Goal: Find specific page/section: Find specific page/section

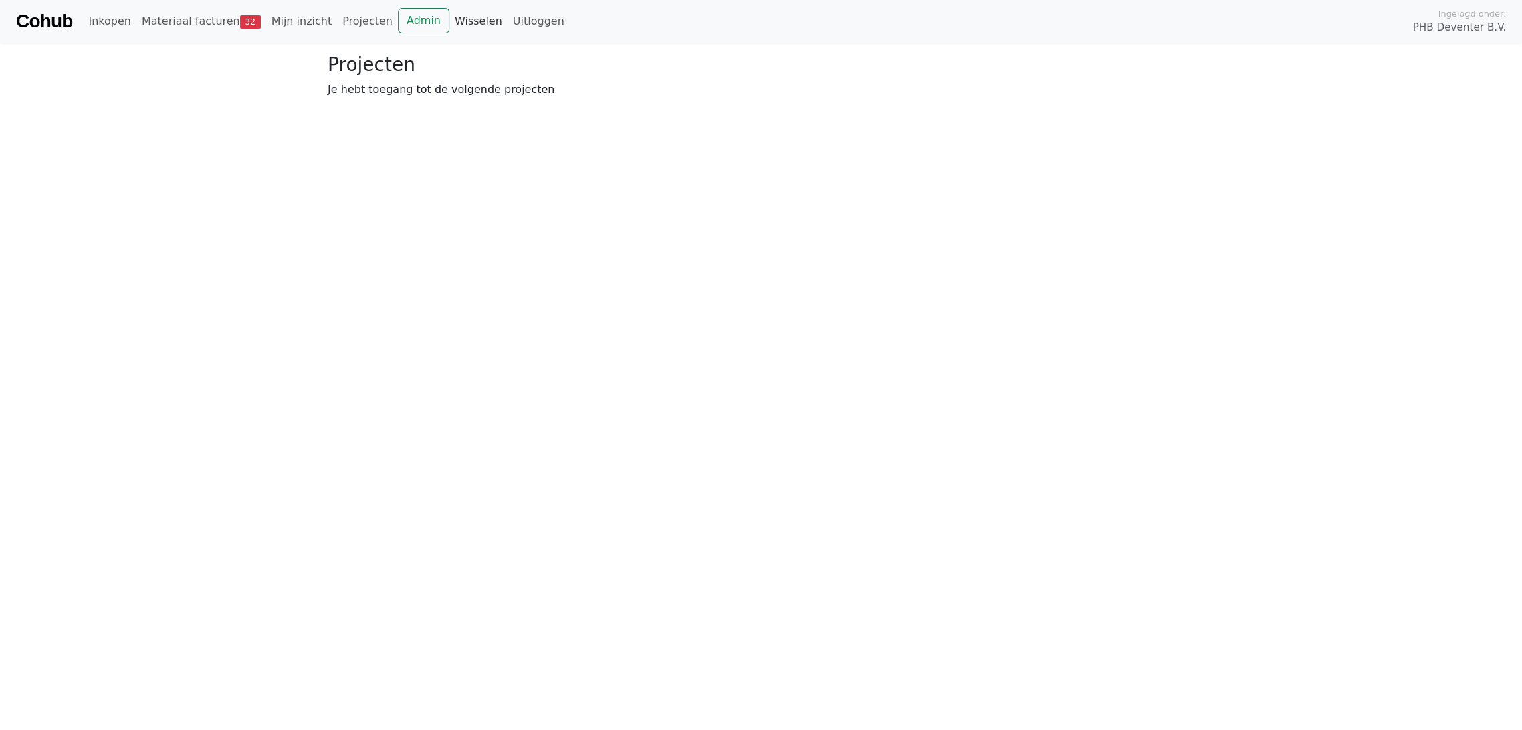
click at [449, 17] on link "Wisselen" at bounding box center [478, 21] width 58 height 27
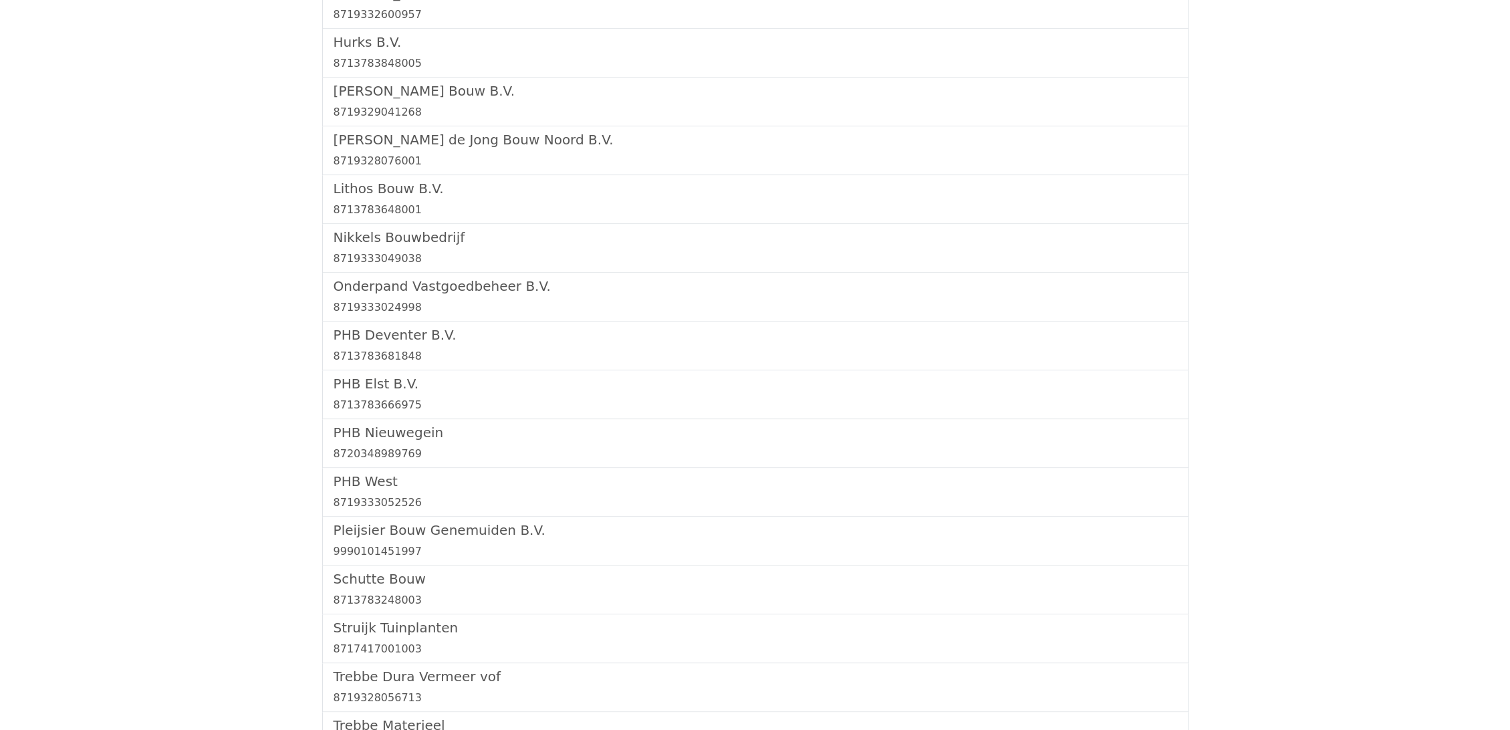
scroll to position [1114, 0]
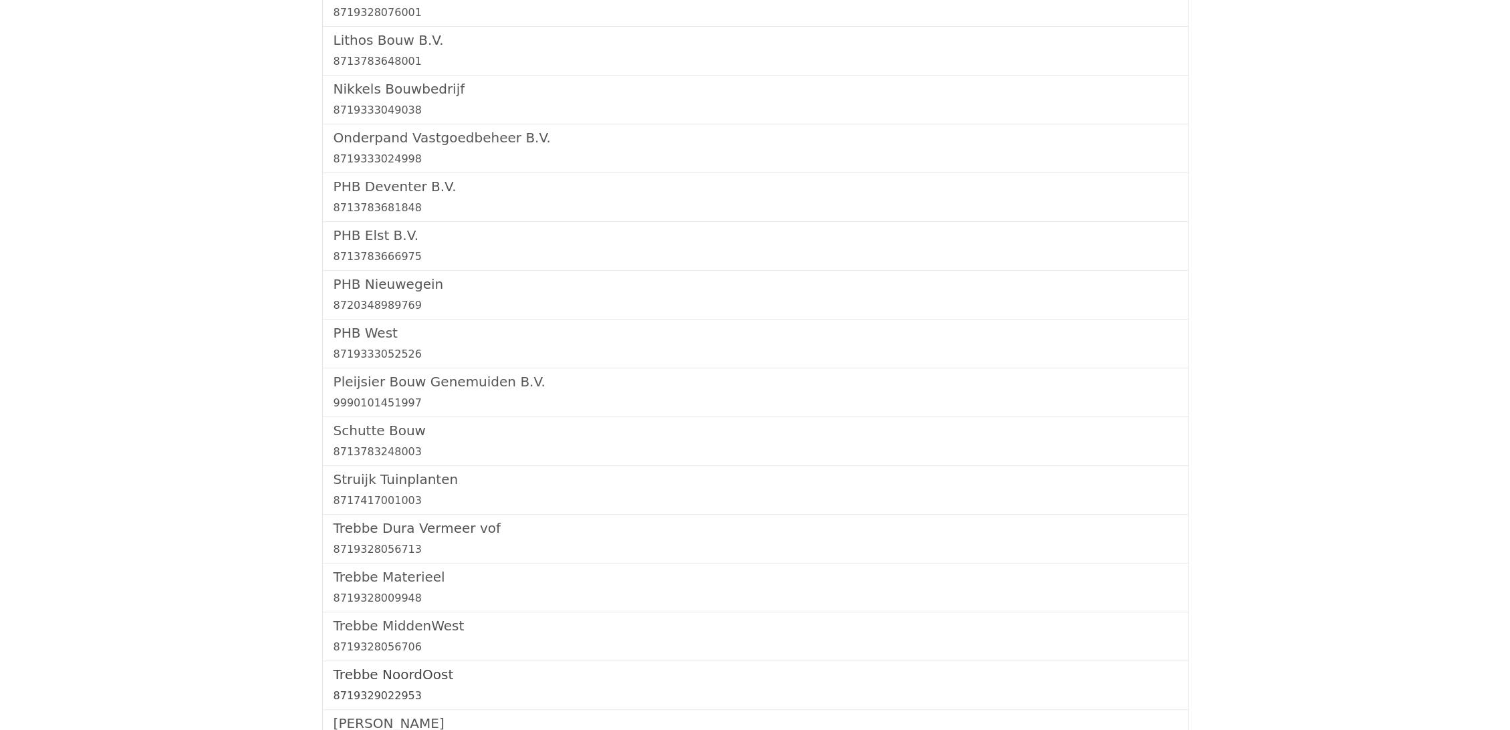
click at [406, 669] on h5 "Trebbe NoordOost" at bounding box center [756, 675] width 844 height 16
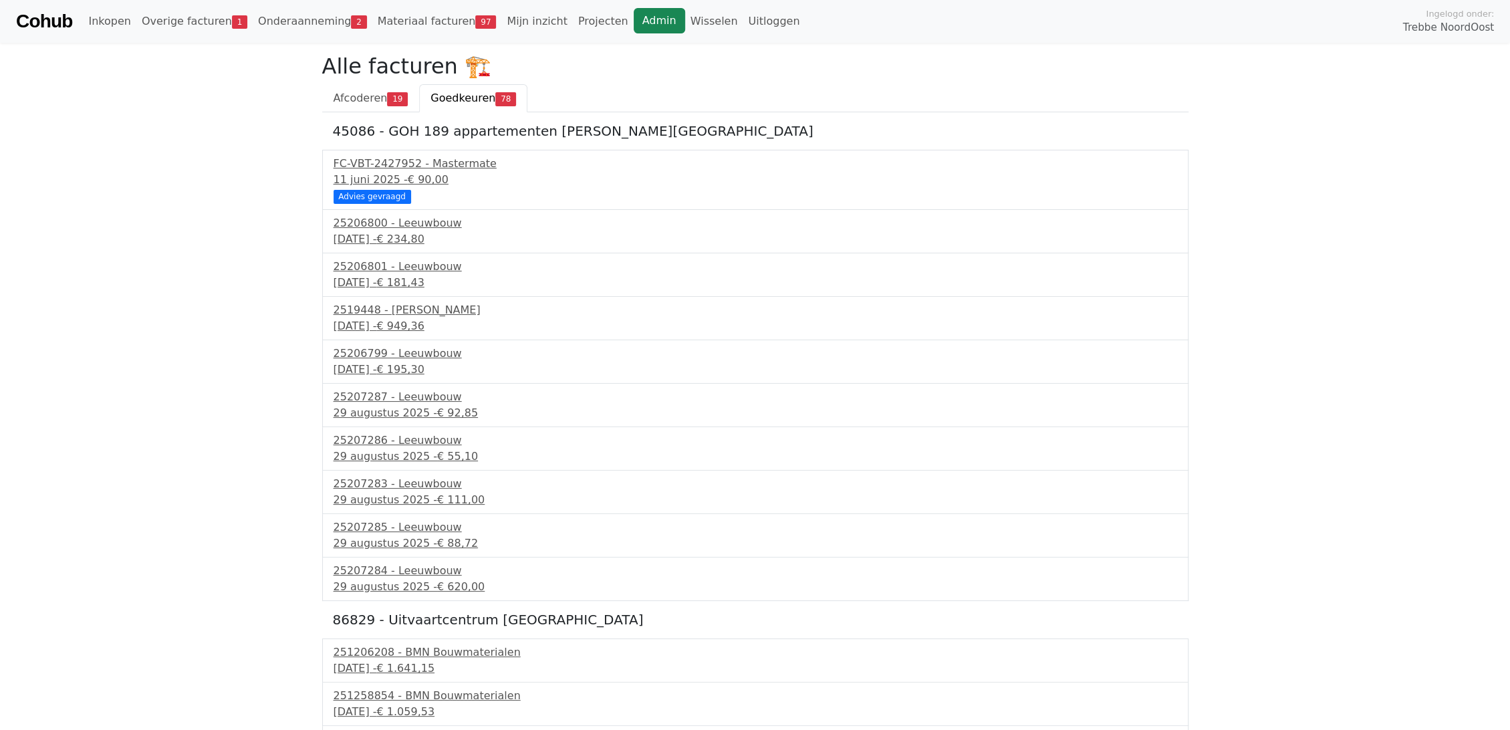
click at [634, 17] on link "Admin" at bounding box center [659, 20] width 51 height 25
